Goal: Transaction & Acquisition: Purchase product/service

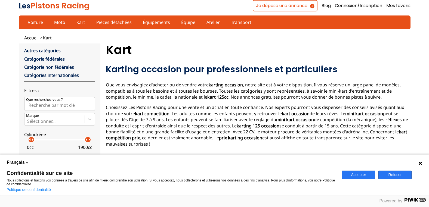
click at [364, 173] on button "Accepter" at bounding box center [358, 175] width 33 height 8
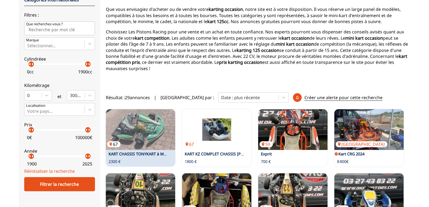
scroll to position [109, 0]
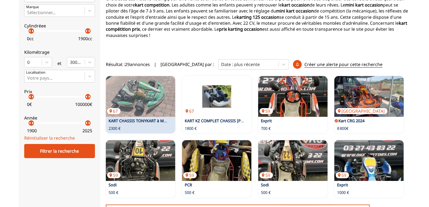
click at [145, 118] on link "KART CHASSIS TONYKART à MOTEUR IAME X30" at bounding box center [151, 120] width 86 height 5
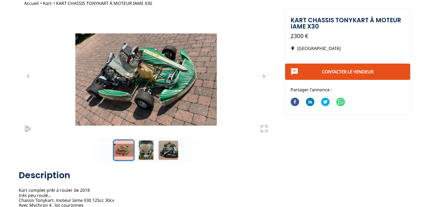
scroll to position [27, 0]
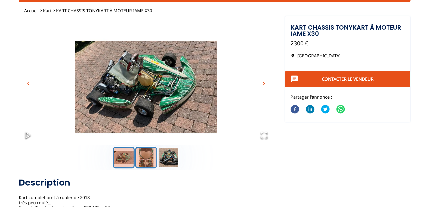
click at [150, 156] on button "Go to Slide 2" at bounding box center [146, 158] width 22 height 22
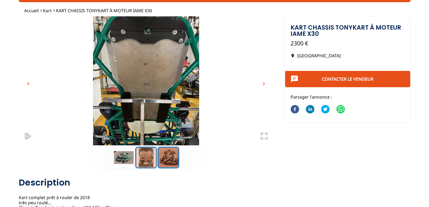
click at [170, 159] on button "Go to Slide 3" at bounding box center [168, 158] width 22 height 22
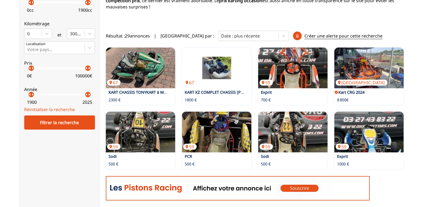
scroll to position [136, 0]
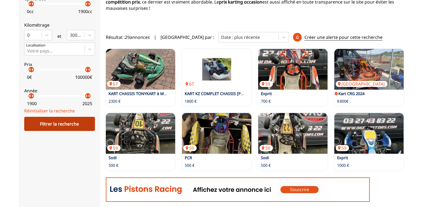
click at [39, 125] on div "Filtrer la recherche" at bounding box center [59, 124] width 71 height 14
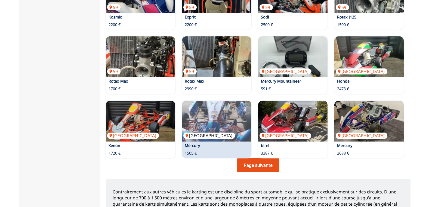
scroll to position [408, 0]
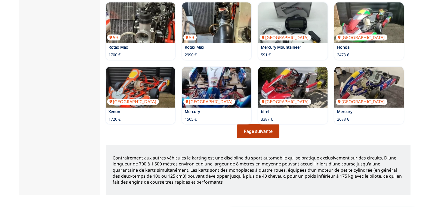
click at [258, 125] on link "Page suivante" at bounding box center [258, 131] width 42 height 14
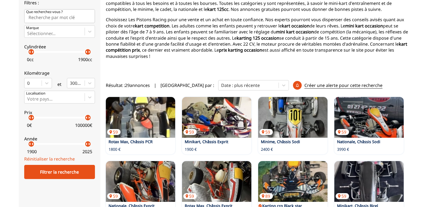
scroll to position [82, 0]
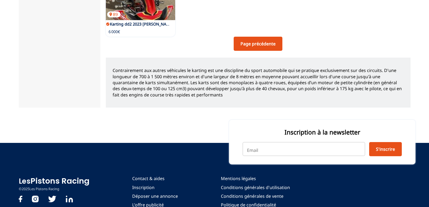
scroll to position [382, 0]
